Goal: Find specific page/section: Find specific page/section

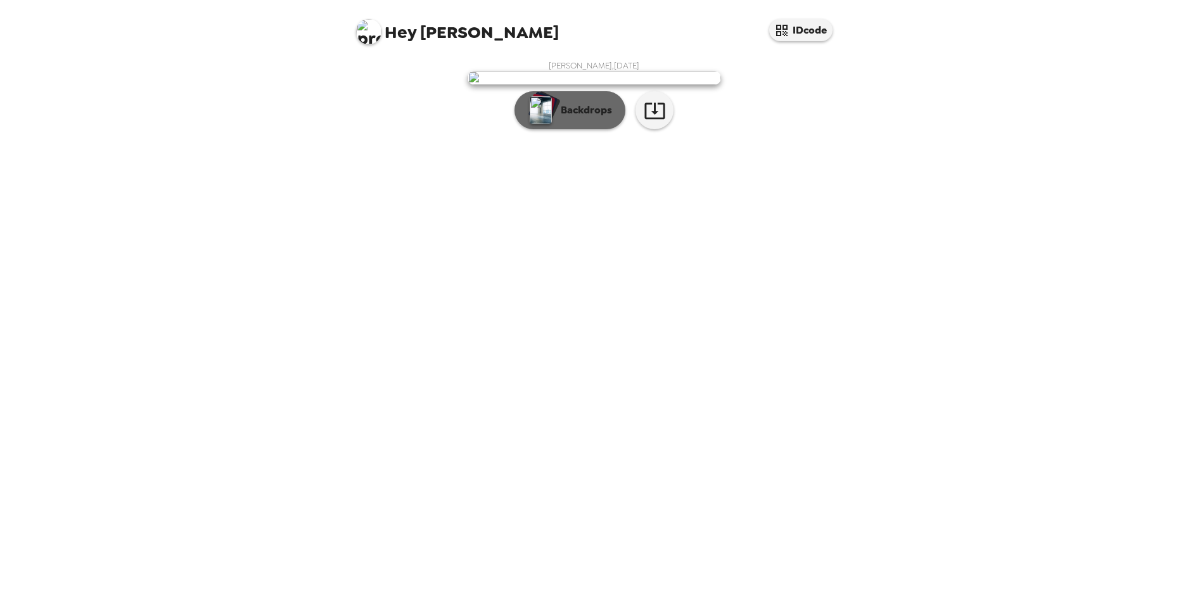
click at [567, 118] on p "Backdrops" at bounding box center [583, 110] width 58 height 15
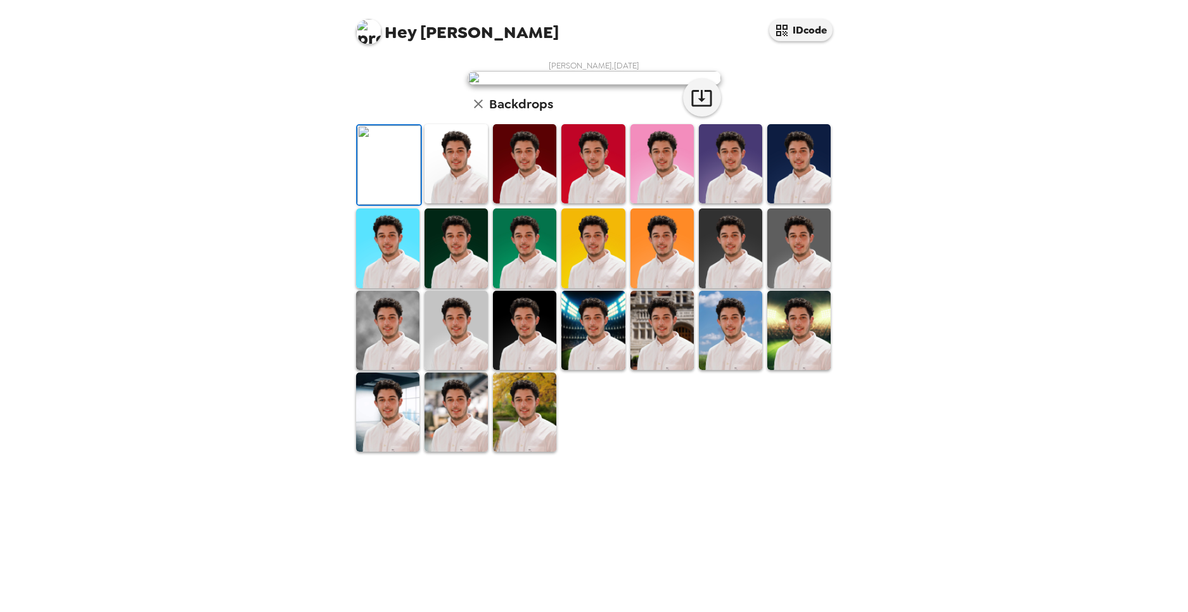
click at [437, 203] on img at bounding box center [456, 163] width 63 height 79
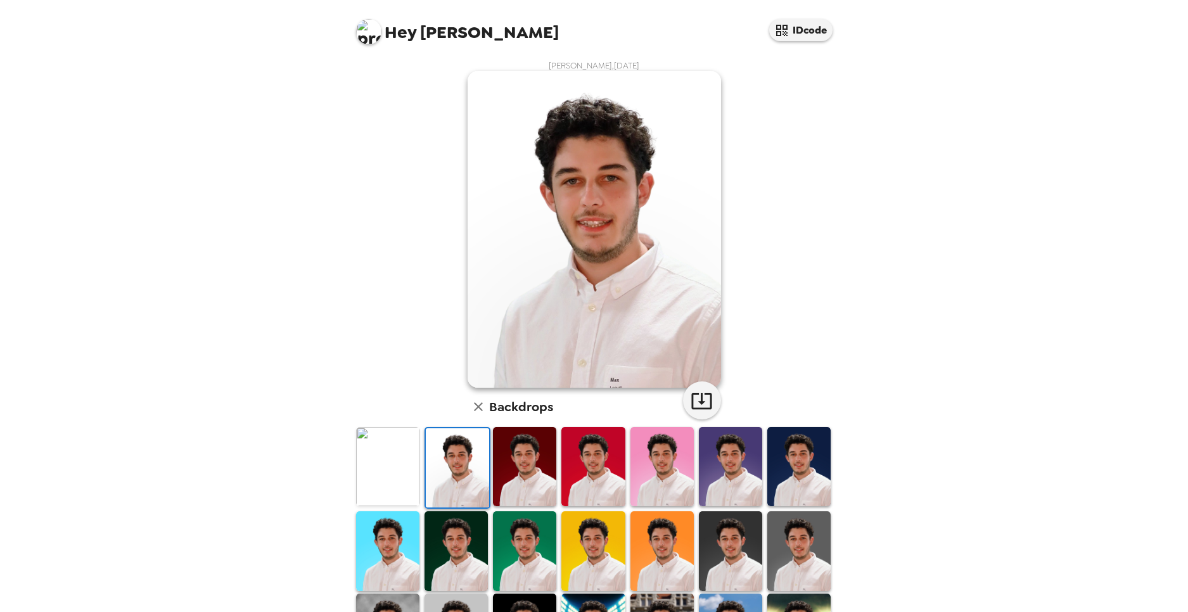
click at [407, 463] on img at bounding box center [387, 466] width 63 height 79
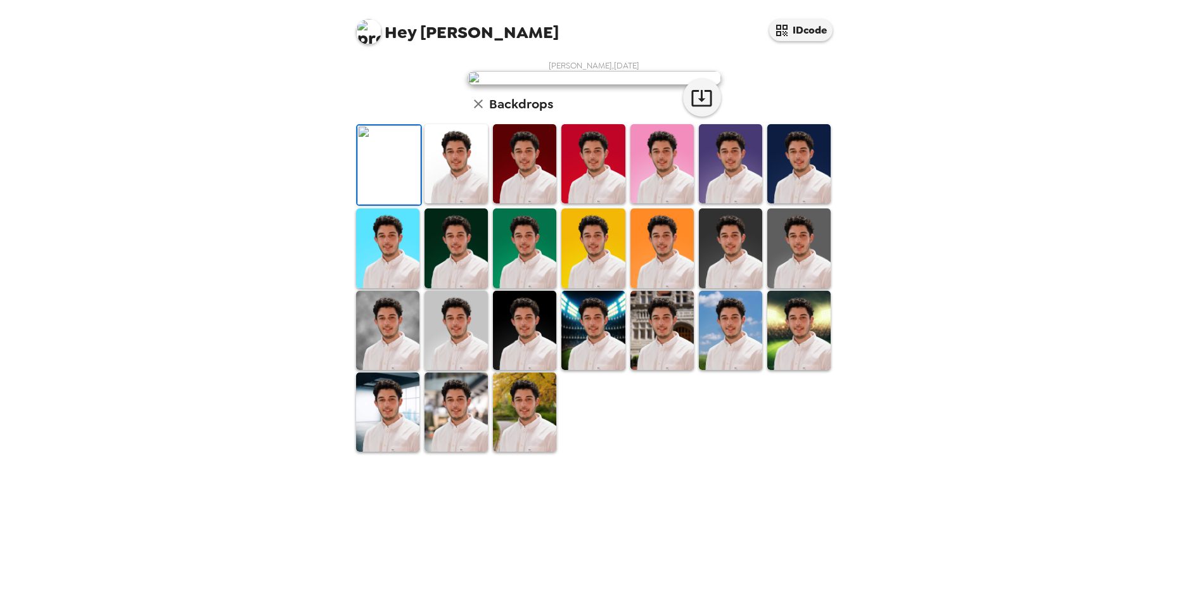
scroll to position [157, 0]
click at [523, 370] on img at bounding box center [524, 330] width 63 height 79
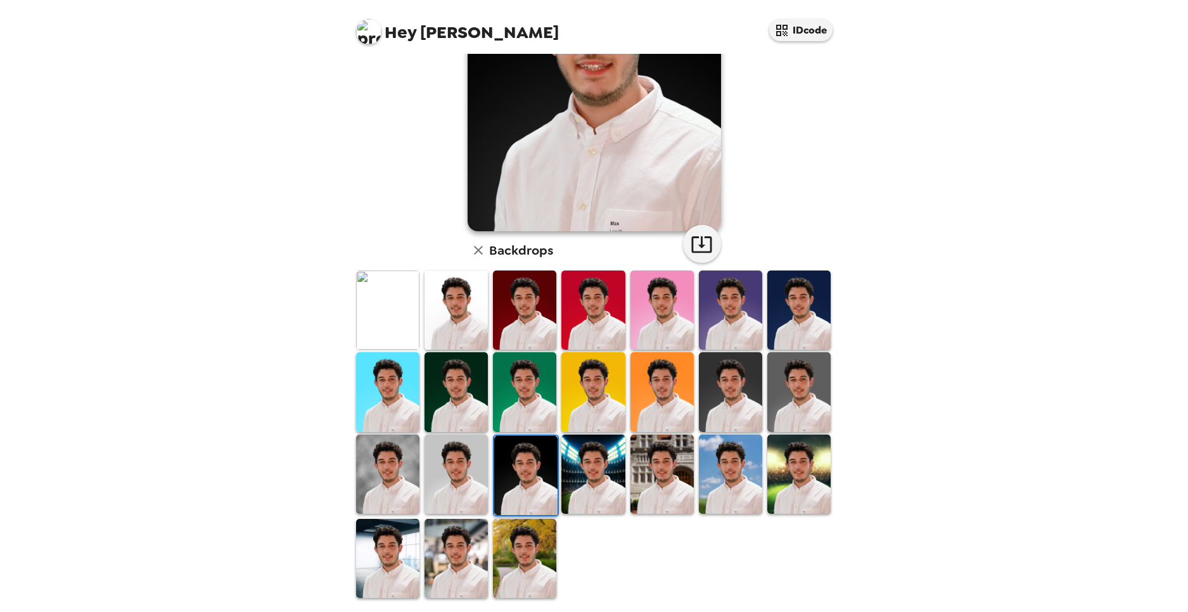
scroll to position [0, 0]
